Goal: Task Accomplishment & Management: Manage account settings

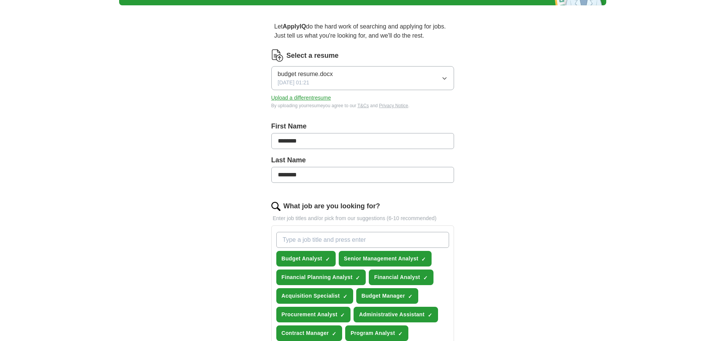
scroll to position [144, 0]
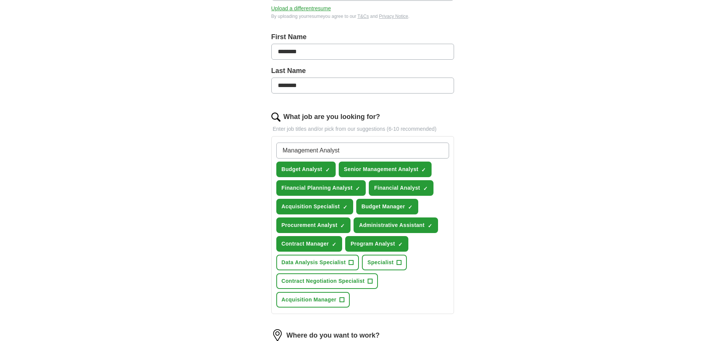
type input "Management Analyst"
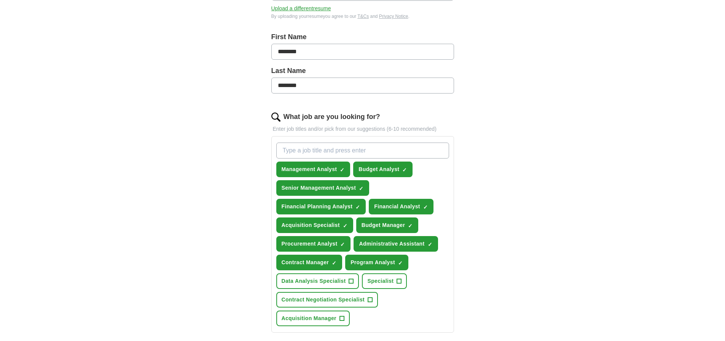
click at [0, 0] on span "×" at bounding box center [0, 0] width 0 height 0
click at [404, 263] on button "Program Analyst ✓ ×" at bounding box center [376, 263] width 63 height 16
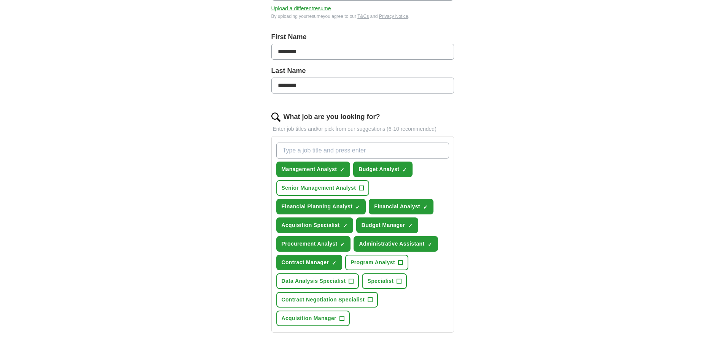
click at [363, 189] on span "+" at bounding box center [361, 188] width 5 height 6
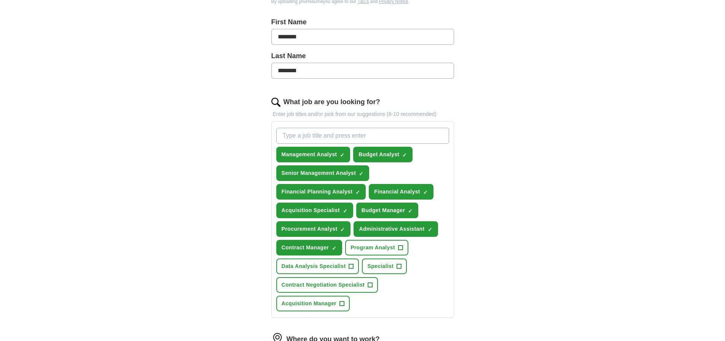
scroll to position [168, 0]
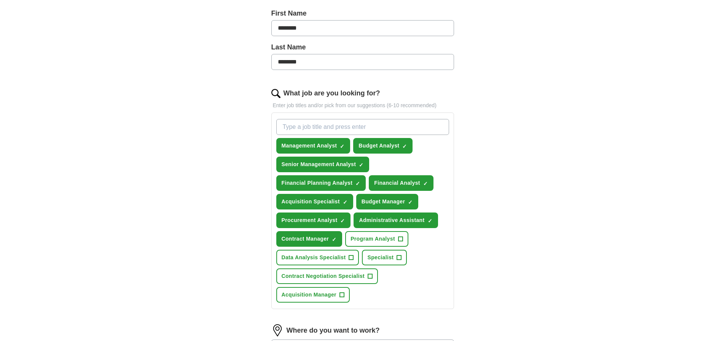
click at [0, 0] on span "×" at bounding box center [0, 0] width 0 height 0
click at [403, 238] on span "+" at bounding box center [400, 239] width 5 height 6
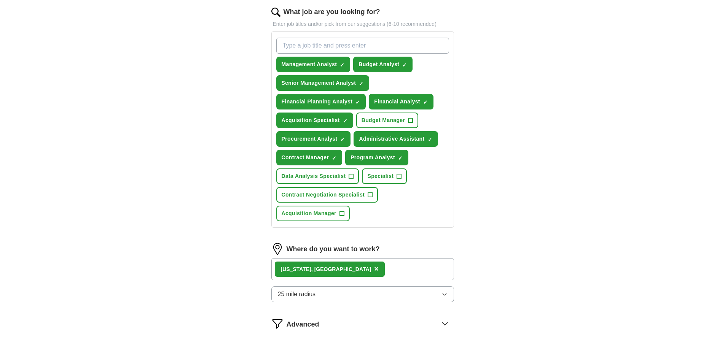
scroll to position [385, 0]
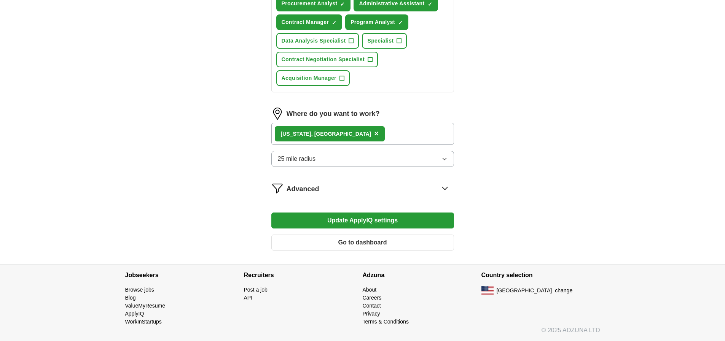
click at [386, 221] on button "Update ApplyIQ settings" at bounding box center [362, 221] width 183 height 16
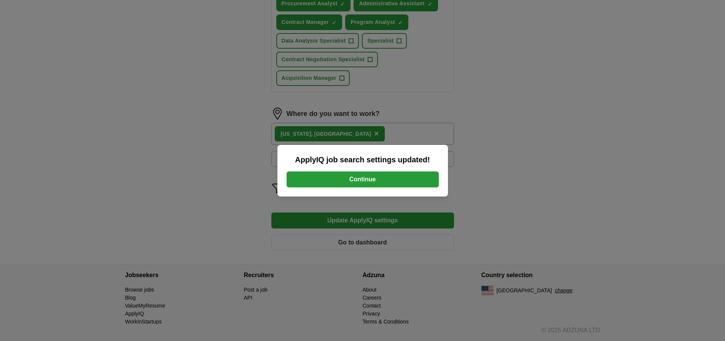
click at [377, 180] on button "Continue" at bounding box center [363, 180] width 152 height 16
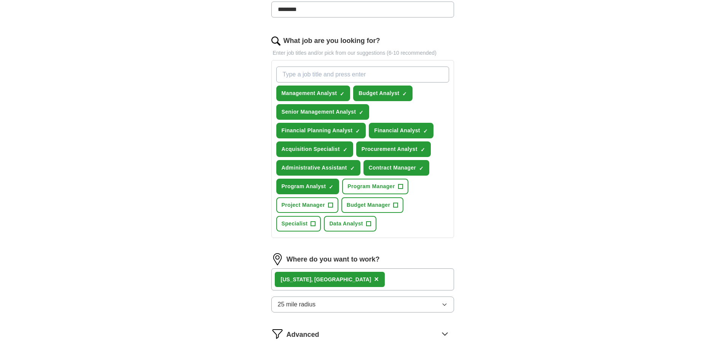
scroll to position [222, 0]
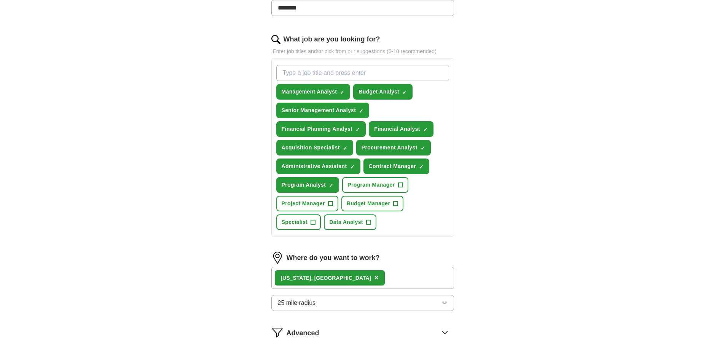
click at [346, 276] on div "[US_STATE], [GEOGRAPHIC_DATA] ×" at bounding box center [362, 278] width 183 height 22
click at [335, 276] on div "[US_STATE], [GEOGRAPHIC_DATA] ×" at bounding box center [362, 278] width 183 height 22
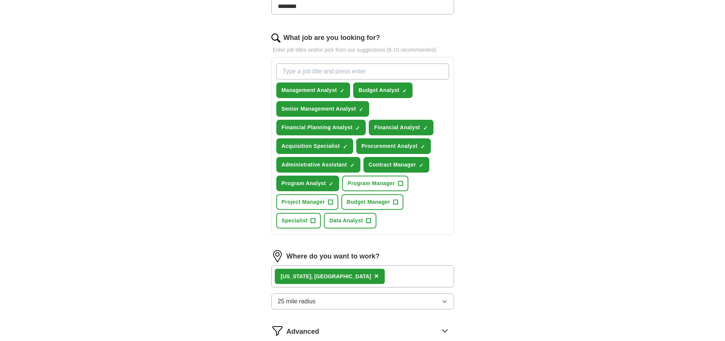
click at [374, 278] on span "×" at bounding box center [376, 276] width 5 height 8
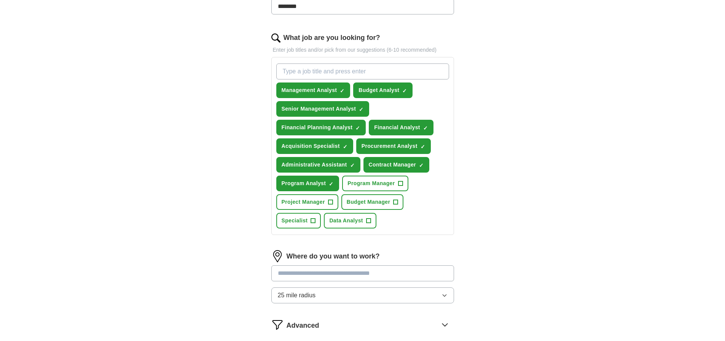
click at [332, 273] on input at bounding box center [362, 274] width 183 height 16
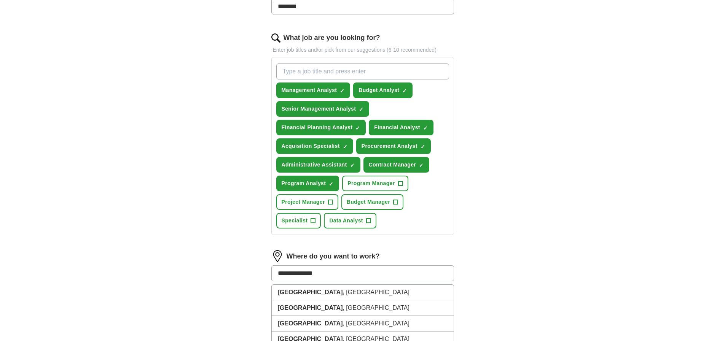
type input "**********"
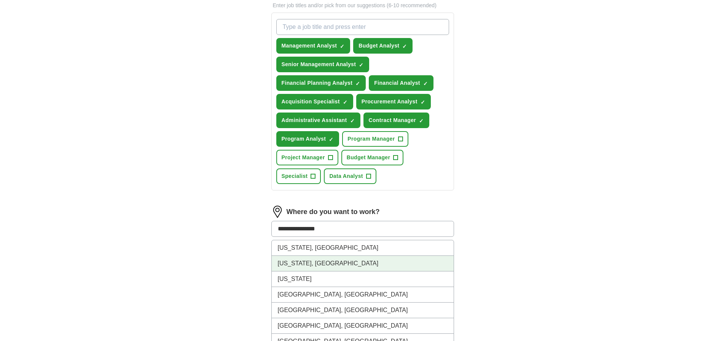
scroll to position [307, 0]
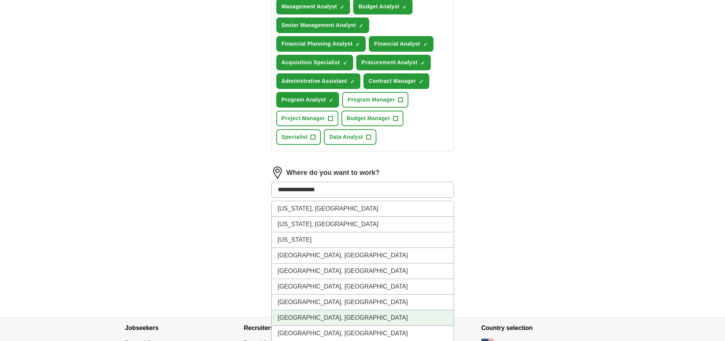
click at [340, 318] on li "[GEOGRAPHIC_DATA], [GEOGRAPHIC_DATA]" at bounding box center [363, 319] width 182 height 16
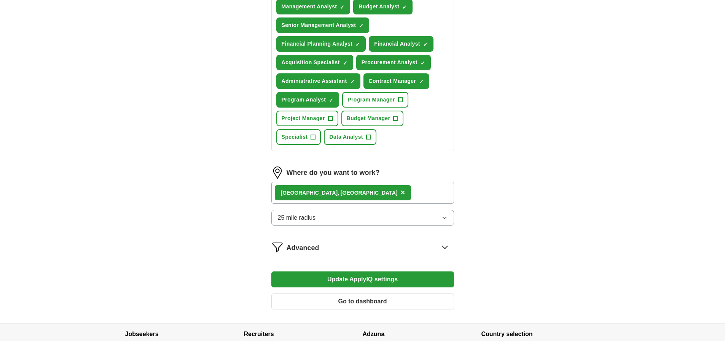
click at [445, 219] on icon "button" at bounding box center [444, 218] width 3 height 2
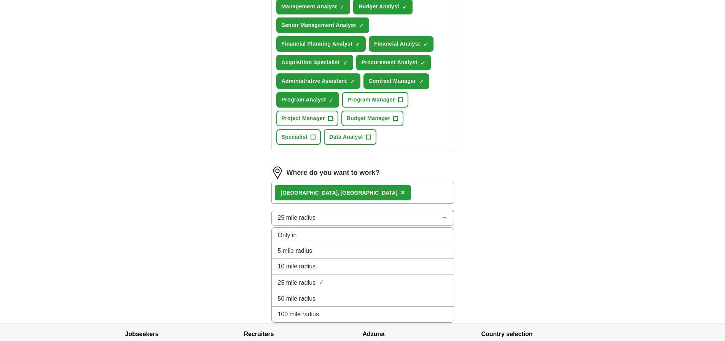
click at [343, 282] on div "25 mile radius ✓" at bounding box center [363, 283] width 170 height 10
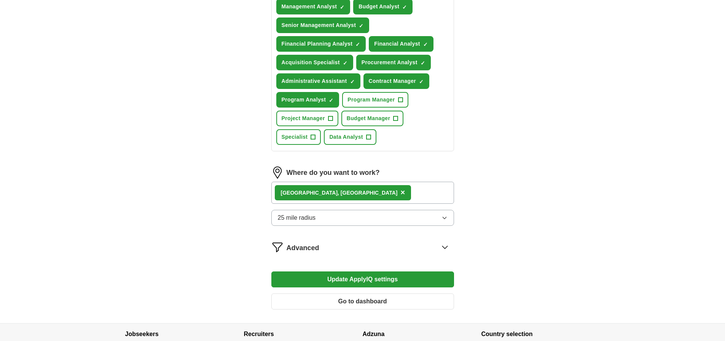
click at [387, 195] on div "[GEOGRAPHIC_DATA], [GEOGRAPHIC_DATA] ×" at bounding box center [362, 193] width 183 height 22
click at [389, 280] on button "Update ApplyIQ settings" at bounding box center [362, 280] width 183 height 16
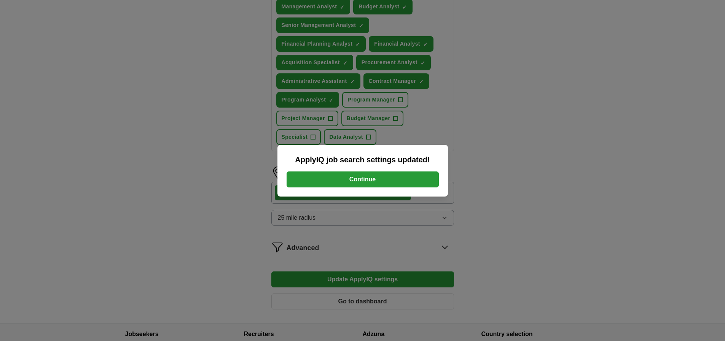
click at [385, 186] on button "Continue" at bounding box center [363, 180] width 152 height 16
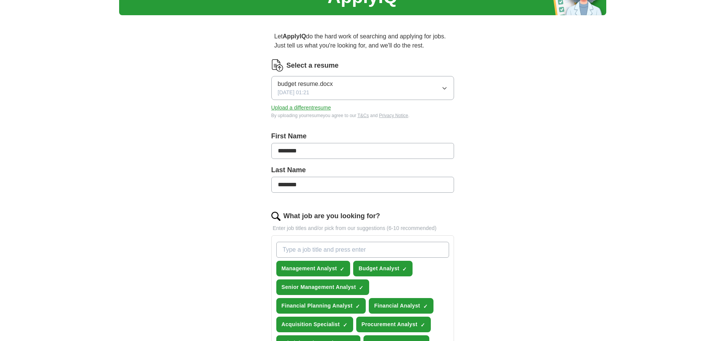
scroll to position [50, 0]
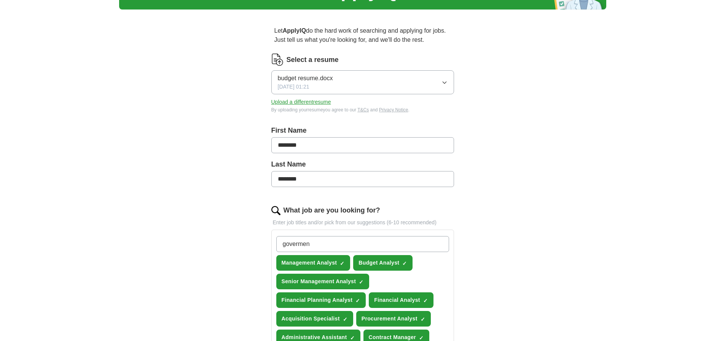
type input "goverment"
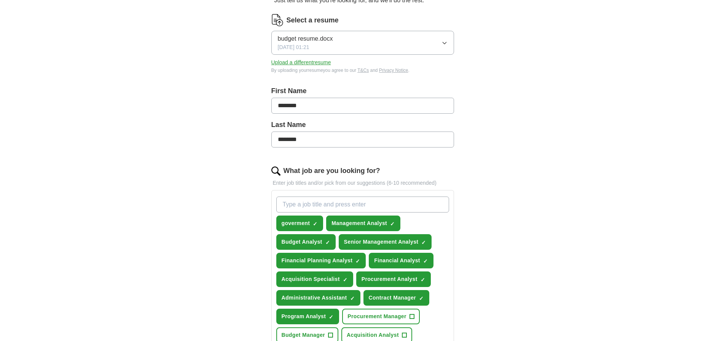
scroll to position [91, 0]
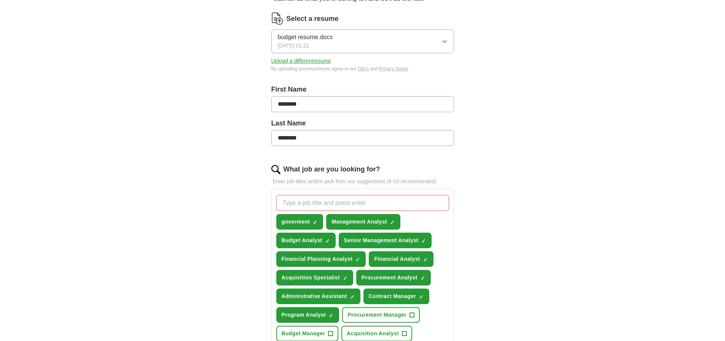
click at [424, 296] on span "✓ ×" at bounding box center [421, 297] width 5 height 5
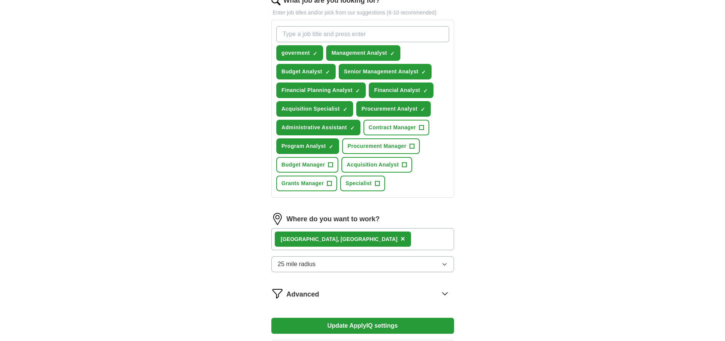
scroll to position [366, 0]
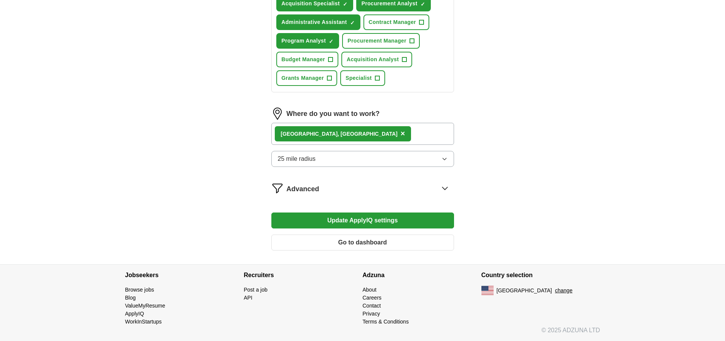
click at [381, 218] on button "Update ApplyIQ settings" at bounding box center [362, 221] width 183 height 16
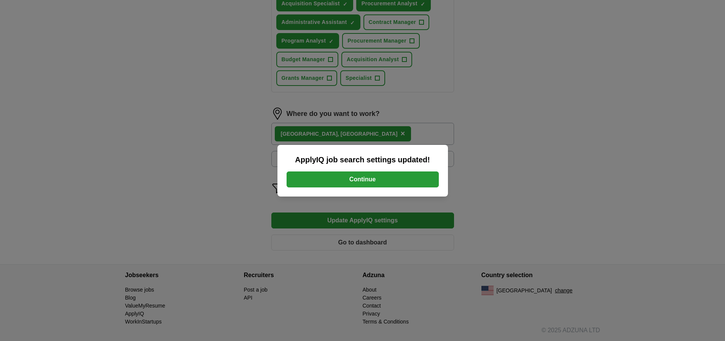
click at [394, 177] on button "Continue" at bounding box center [363, 180] width 152 height 16
